Goal: Find specific page/section: Find specific page/section

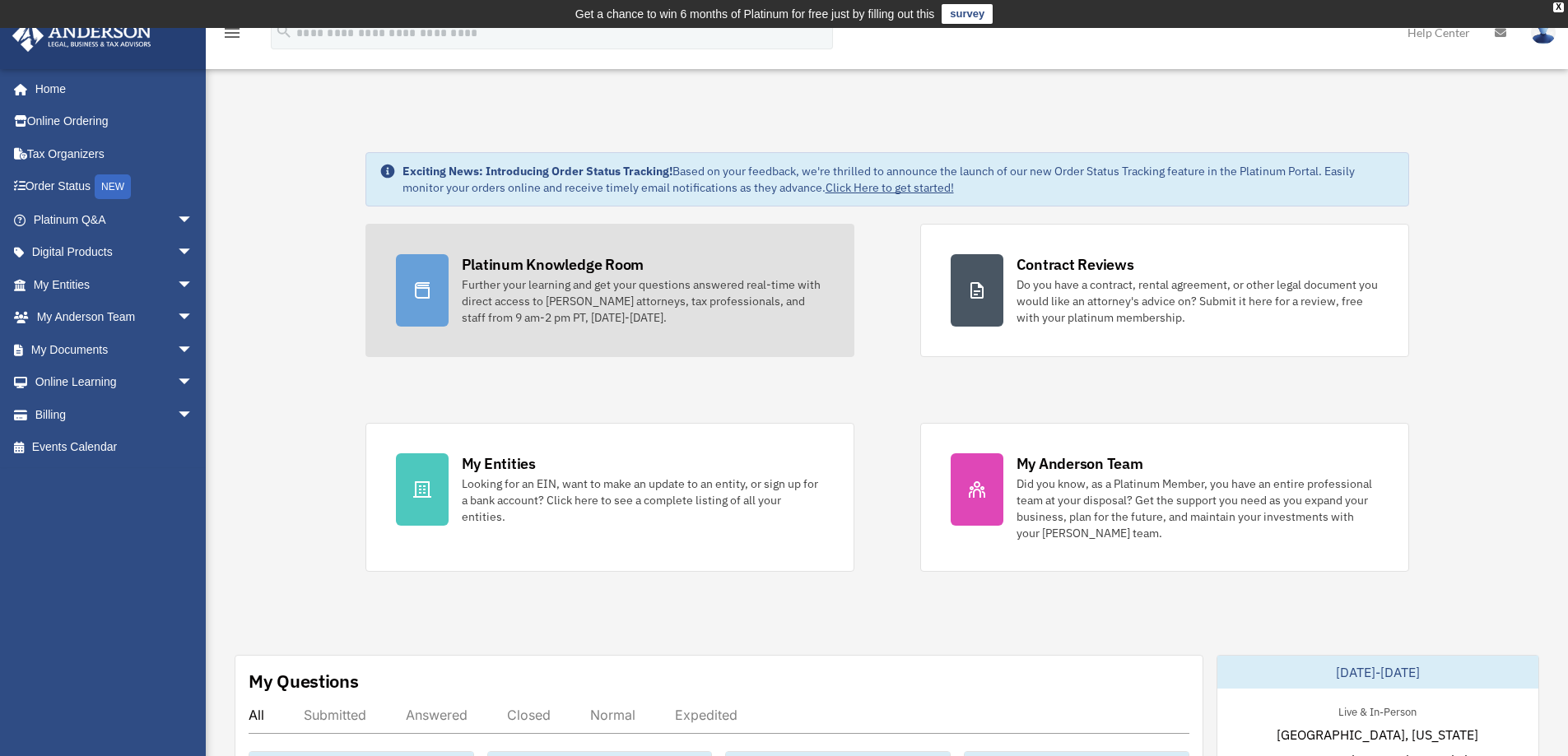
click at [602, 265] on div "Platinum Knowledge Room" at bounding box center [553, 264] width 183 height 20
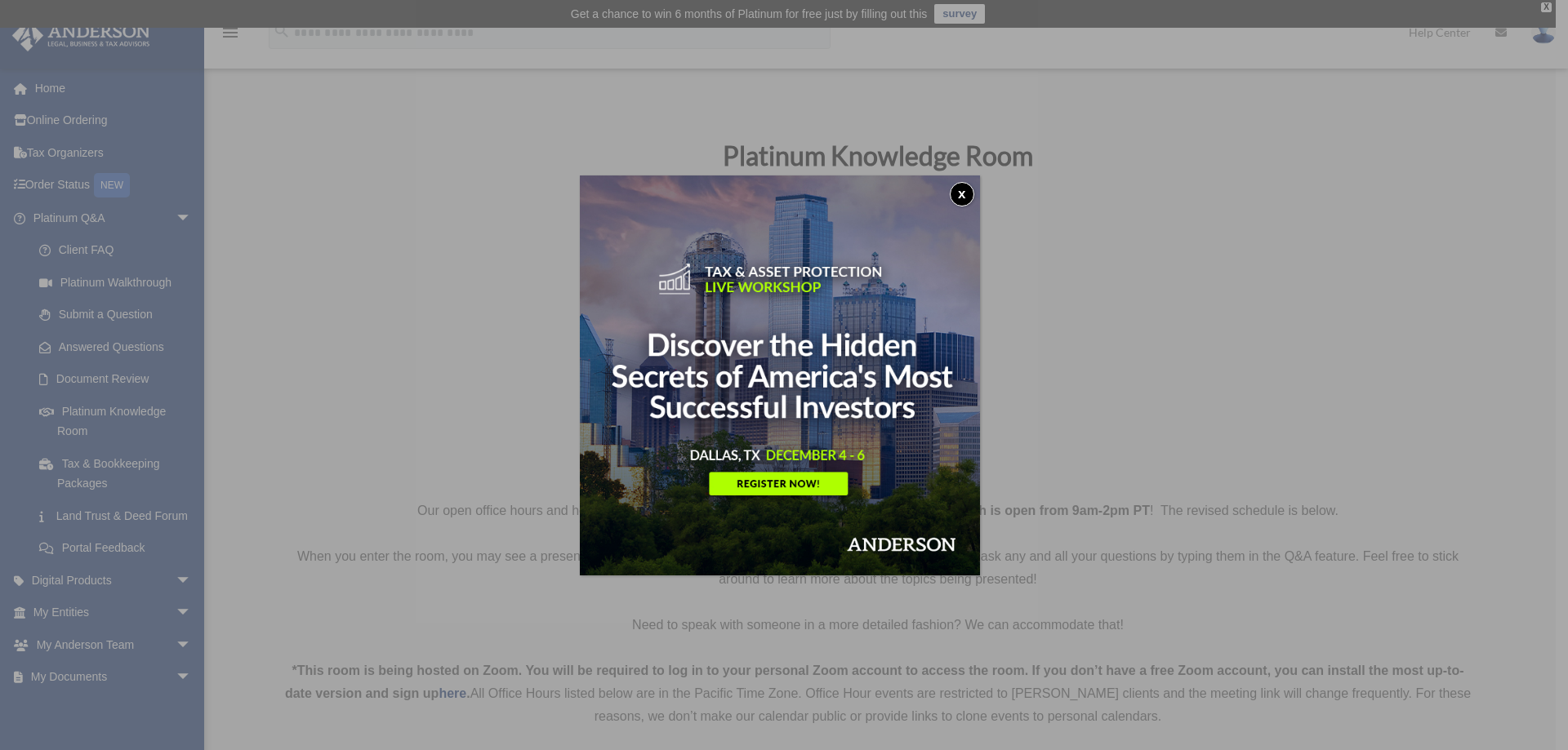
click at [966, 193] on button "x" at bounding box center [962, 194] width 25 height 25
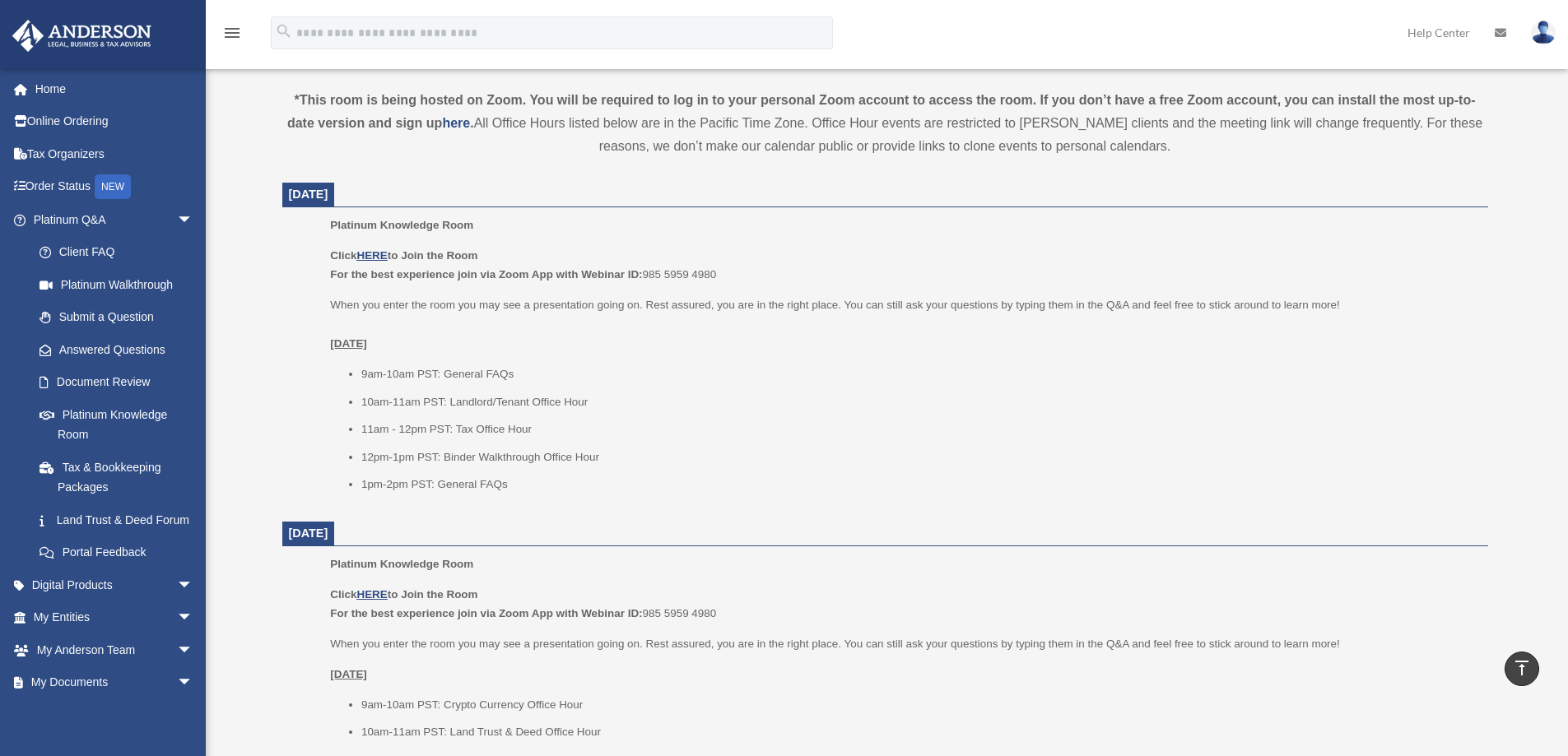
scroll to position [493, 0]
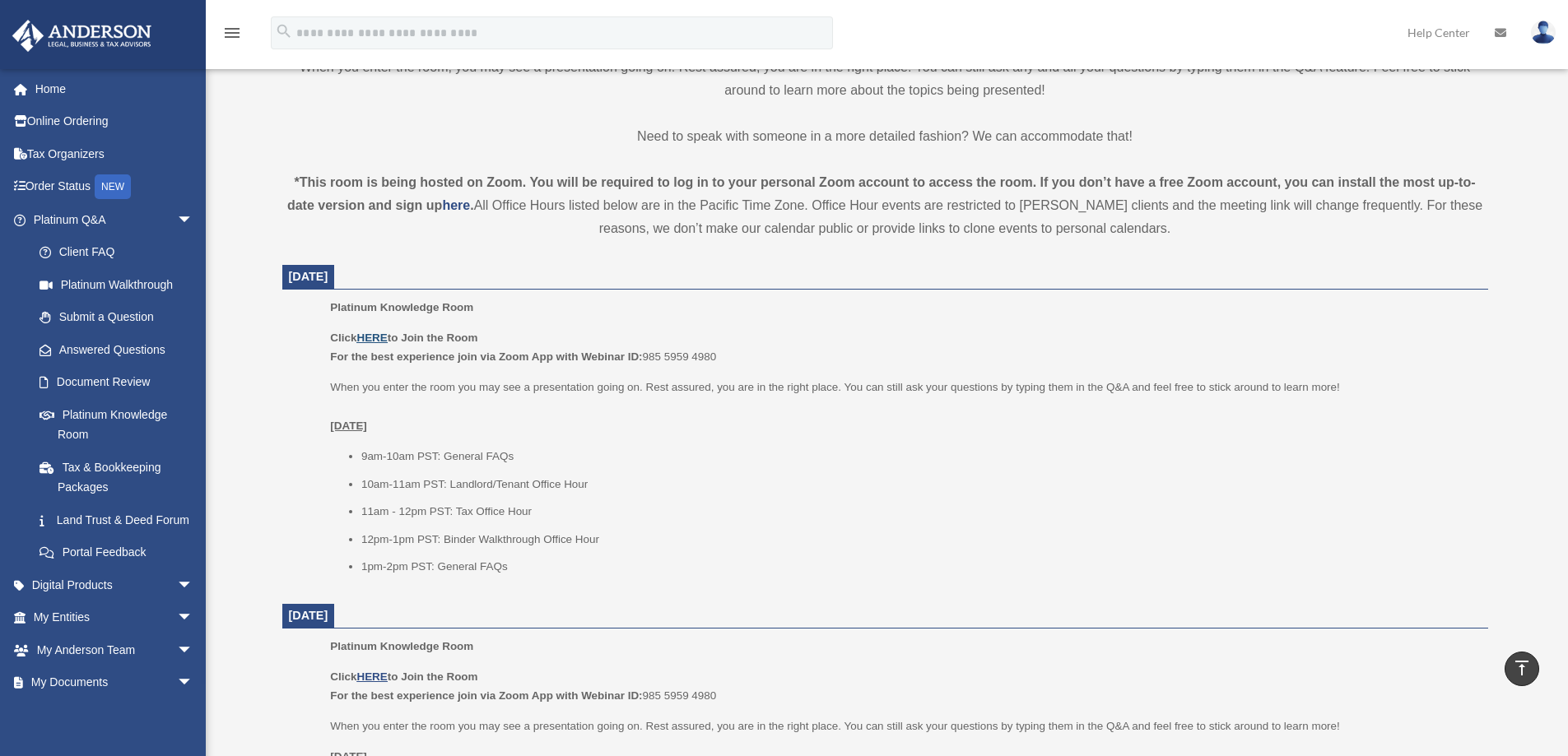
click at [379, 336] on u "HERE" at bounding box center [372, 337] width 31 height 13
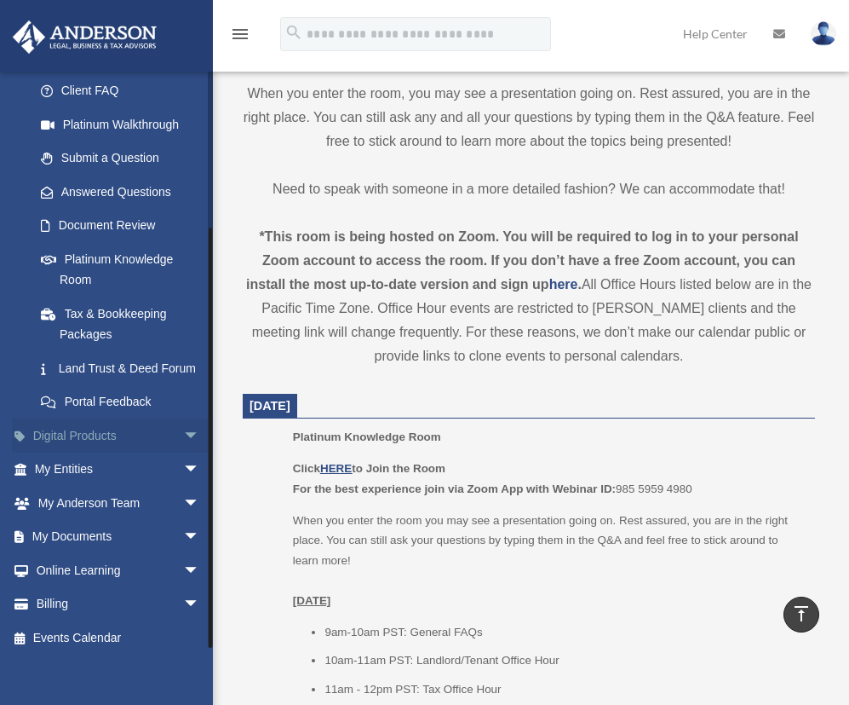
scroll to position [202, 0]
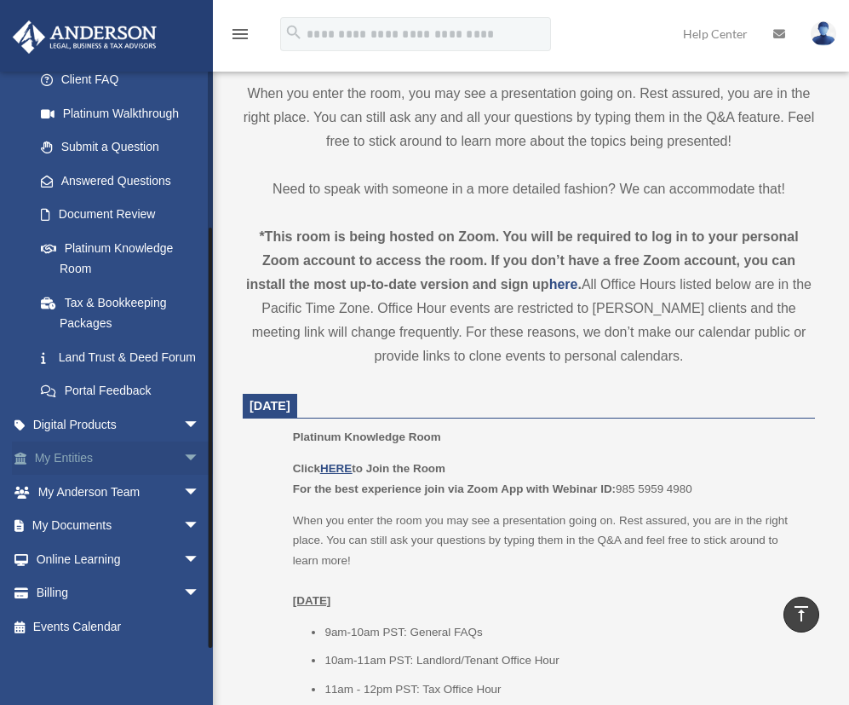
click at [183, 459] on span "arrow_drop_down" at bounding box center [200, 458] width 34 height 35
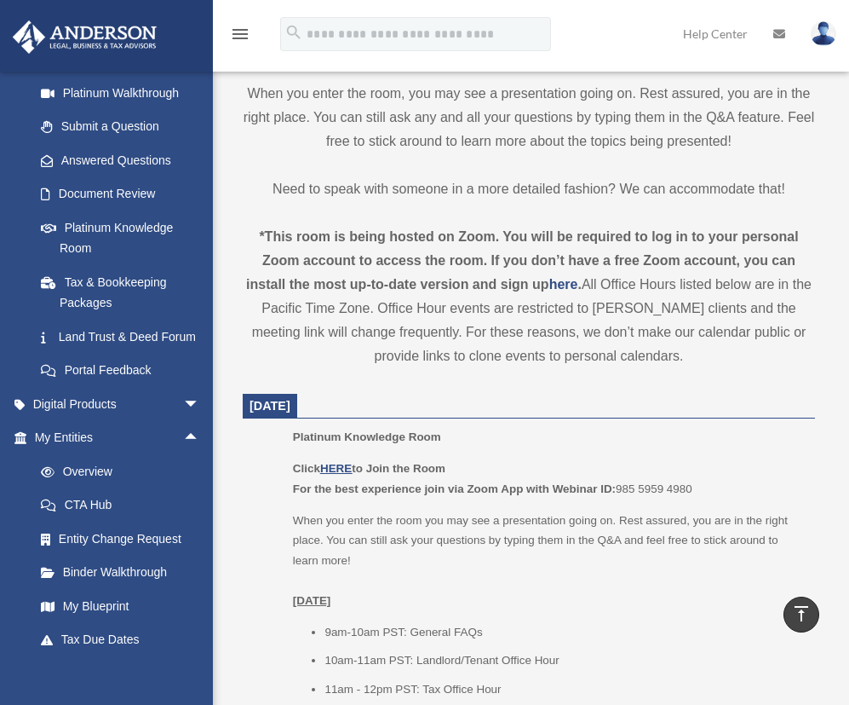
scroll to position [310, 0]
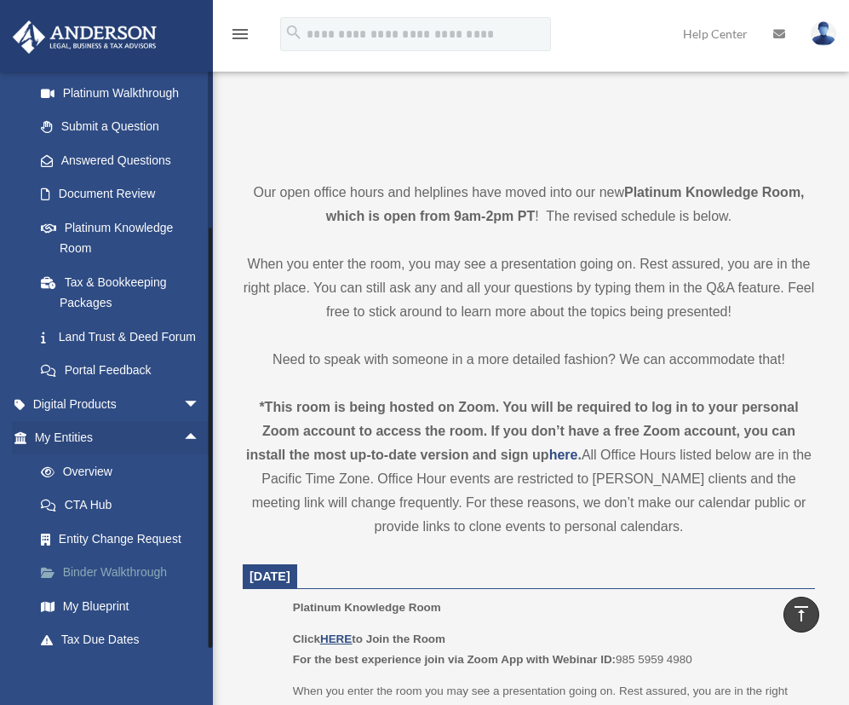
click at [109, 590] on link "Binder Walkthrough" at bounding box center [125, 572] width 202 height 34
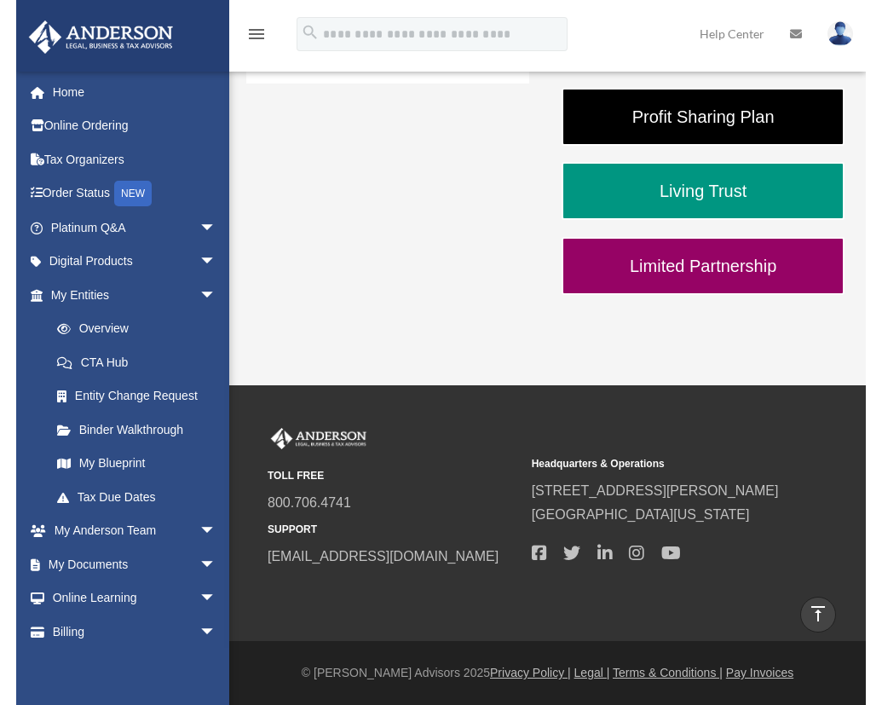
scroll to position [530, 0]
